Goal: Find specific page/section: Locate a particular part of the current website

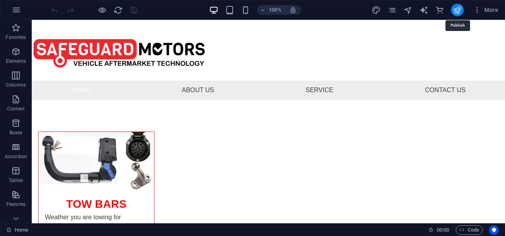
click at [458, 8] on icon "publish" at bounding box center [456, 10] width 9 height 9
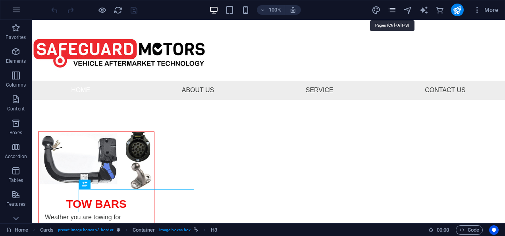
click at [395, 11] on icon "pages" at bounding box center [391, 10] width 9 height 9
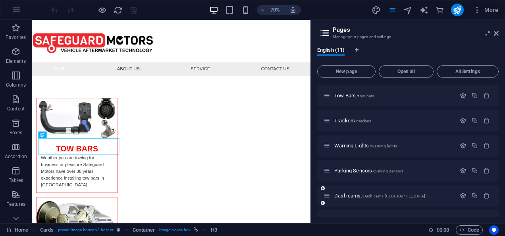
scroll to position [23, 0]
click at [341, 121] on span "Trackers /trackers" at bounding box center [352, 122] width 37 height 6
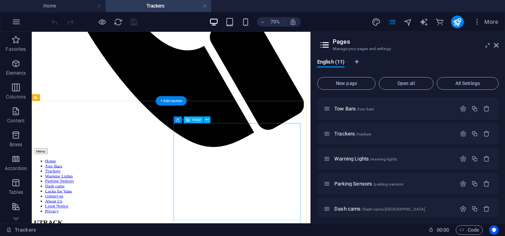
scroll to position [496, 0]
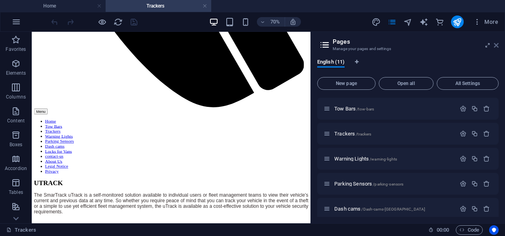
click at [494, 44] on icon at bounding box center [496, 45] width 5 height 6
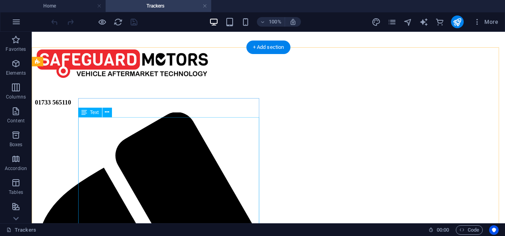
scroll to position [0, 0]
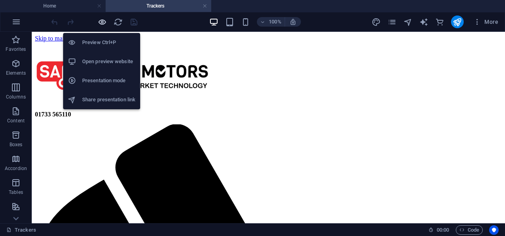
click at [98, 19] on icon "button" at bounding box center [102, 21] width 9 height 9
